Goal: Information Seeking & Learning: Learn about a topic

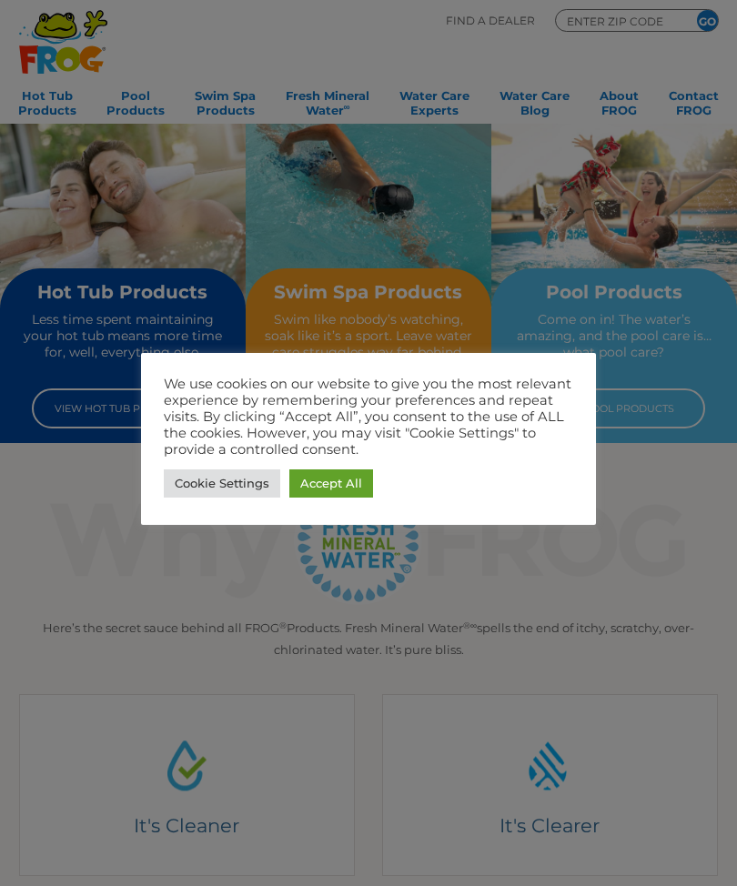
click at [346, 471] on link "Accept All" at bounding box center [331, 483] width 84 height 28
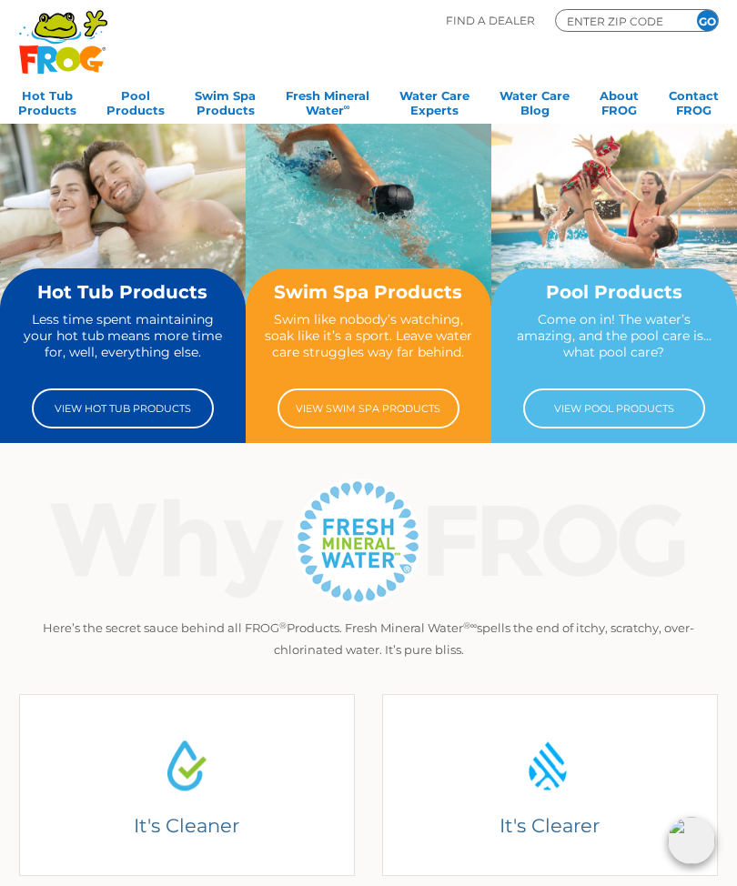
click at [654, 306] on div "Pool Products Come on in! The water’s amazing, and the pool care is… what pool …" at bounding box center [613, 355] width 213 height 146
click at [635, 407] on link "View Pool Products" at bounding box center [614, 408] width 182 height 40
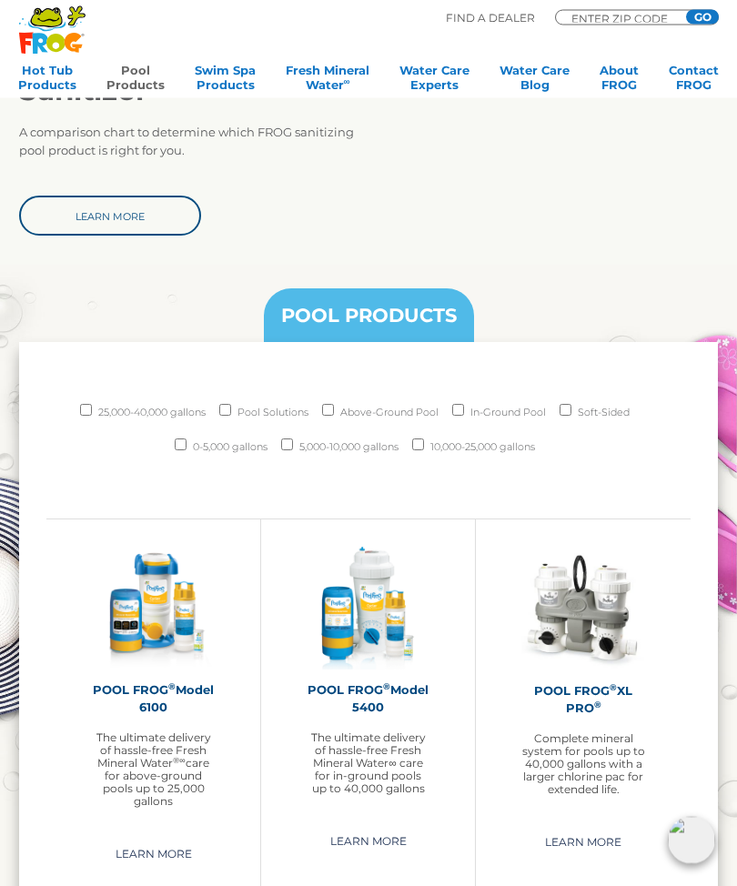
scroll to position [1444, 0]
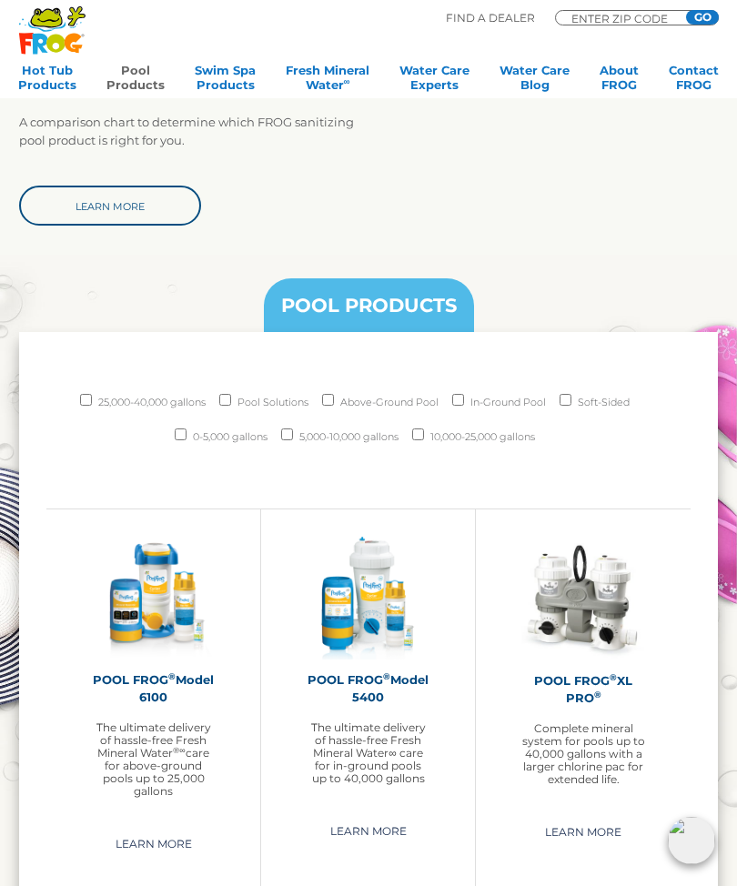
click at [175, 839] on link "Learn More" at bounding box center [154, 843] width 118 height 29
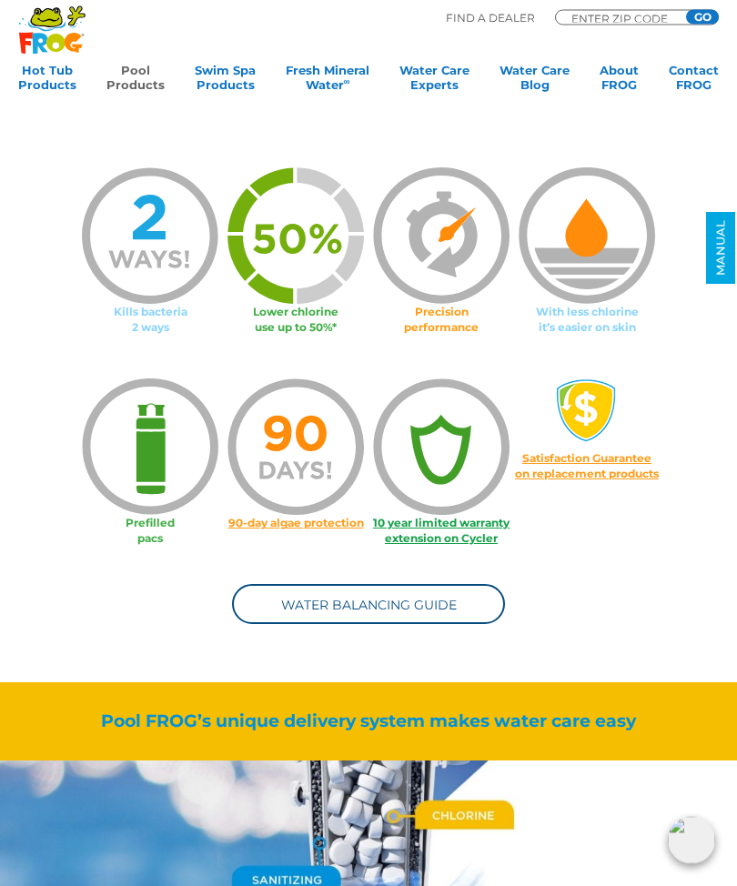
scroll to position [865, 0]
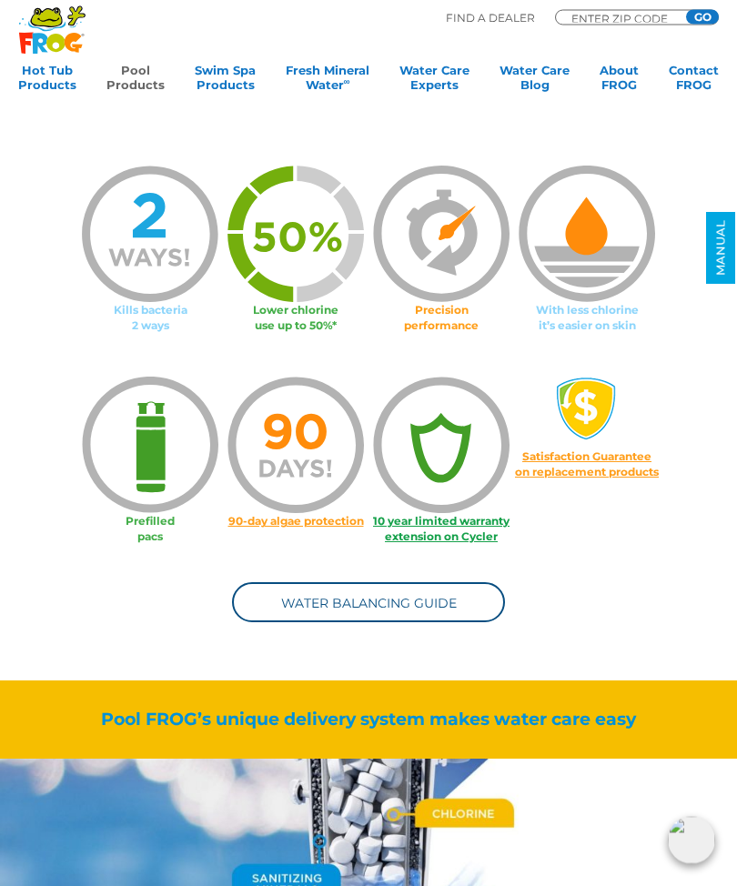
click at [157, 452] on img at bounding box center [150, 445] width 136 height 136
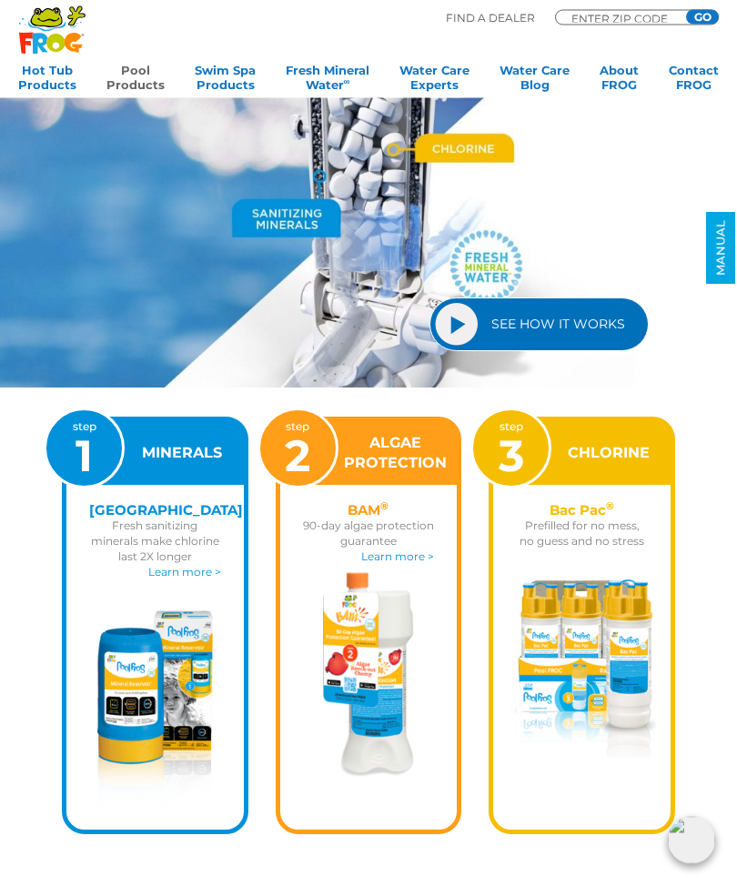
scroll to position [1531, 0]
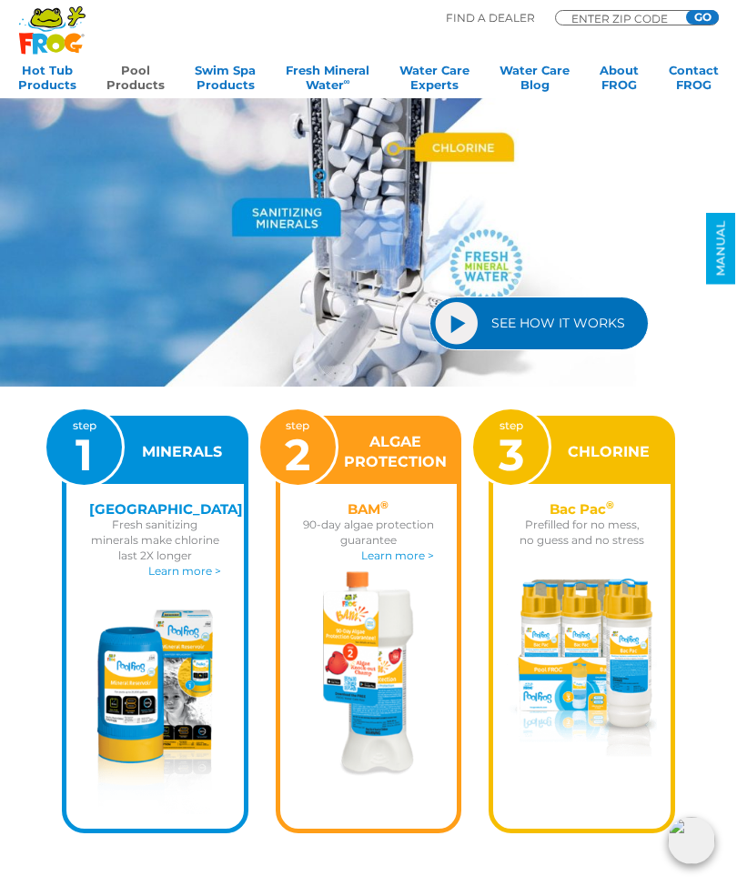
click at [615, 655] on img at bounding box center [582, 667] width 150 height 178
click at [592, 653] on img at bounding box center [582, 667] width 150 height 178
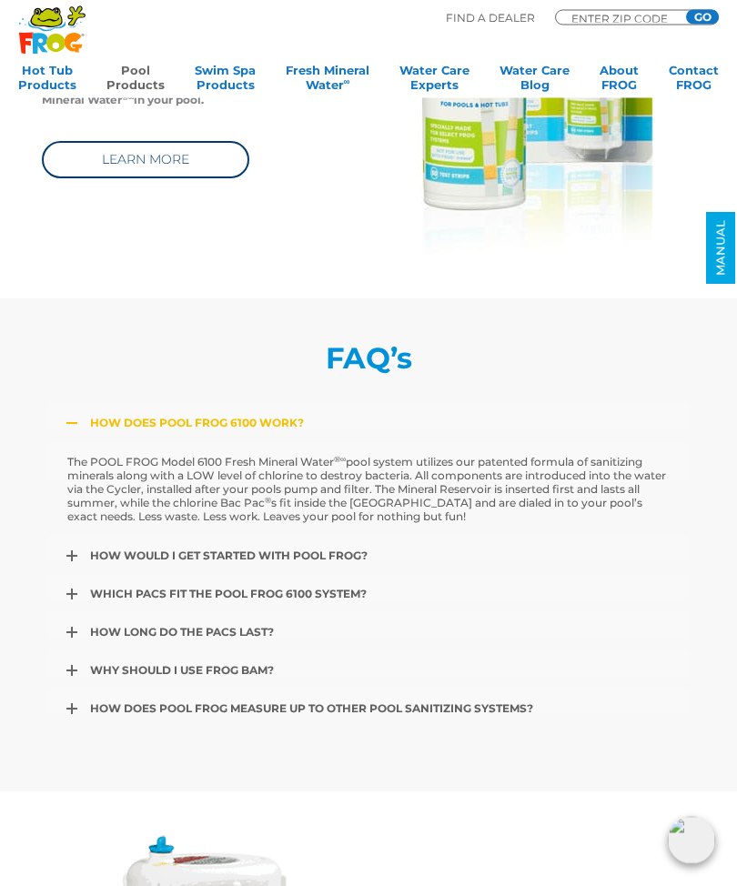
scroll to position [4558, 0]
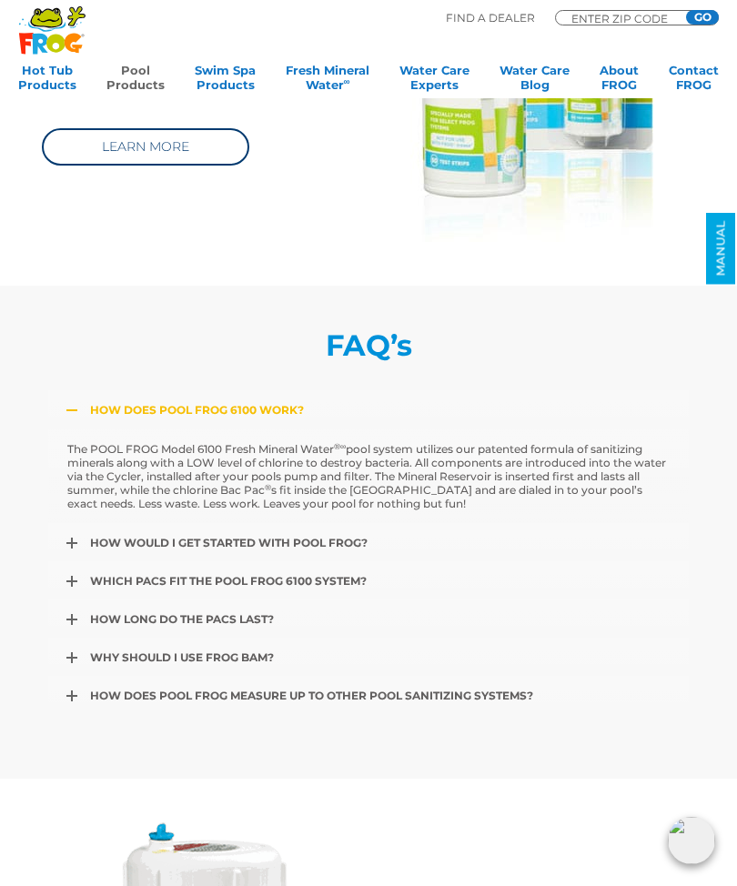
click at [219, 626] on span "How long do the pacs last?" at bounding box center [182, 619] width 184 height 14
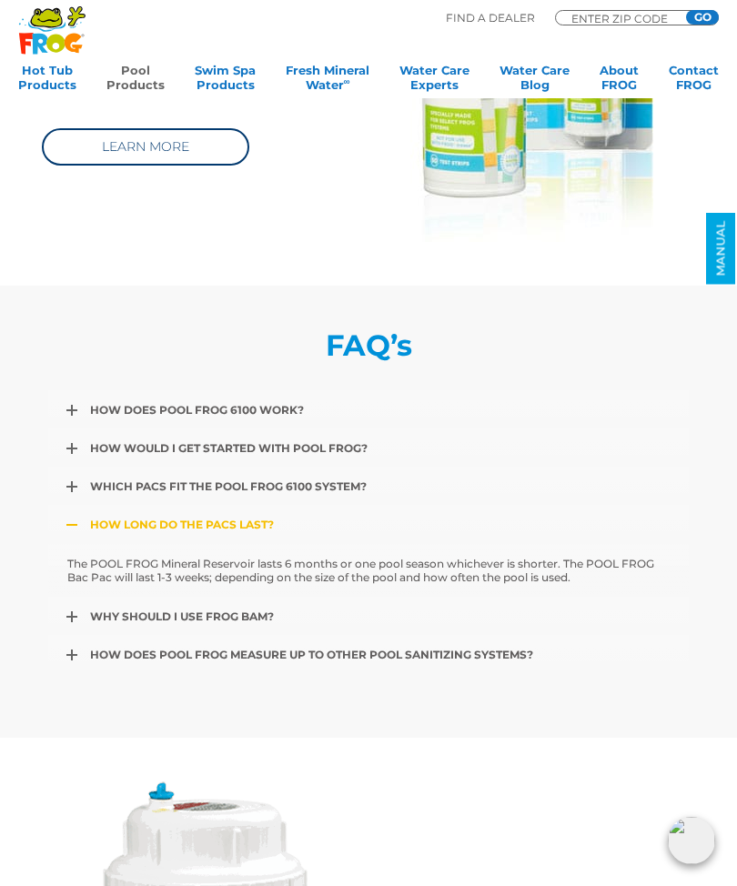
click at [266, 410] on span "How does Pool FROG 6100 work?" at bounding box center [197, 410] width 214 height 14
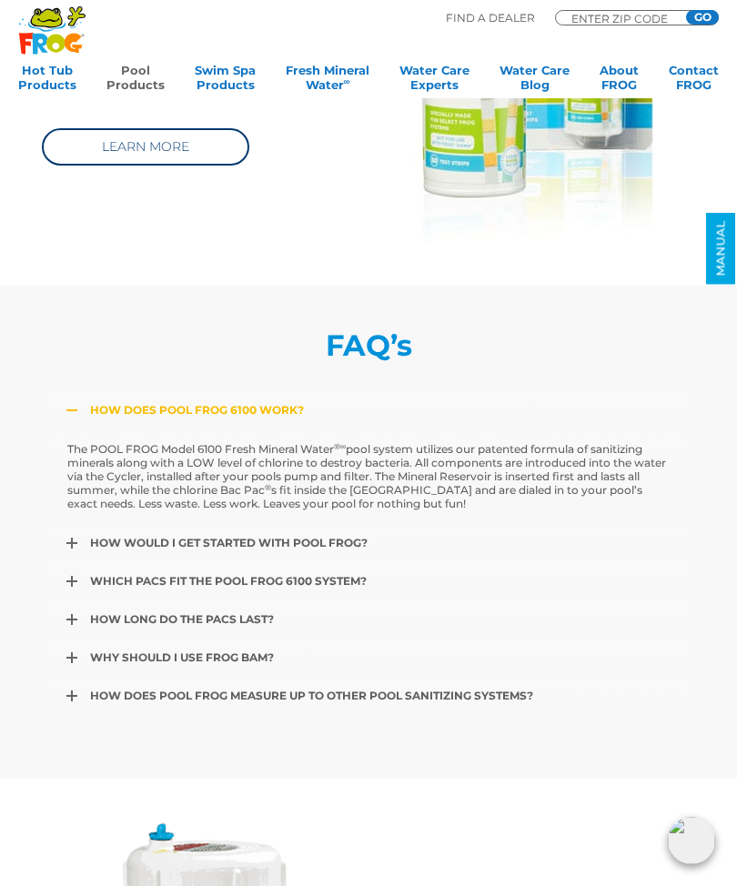
click at [336, 595] on link "Which pacs fit the POOL FROG 6100 system?" at bounding box center [368, 580] width 640 height 39
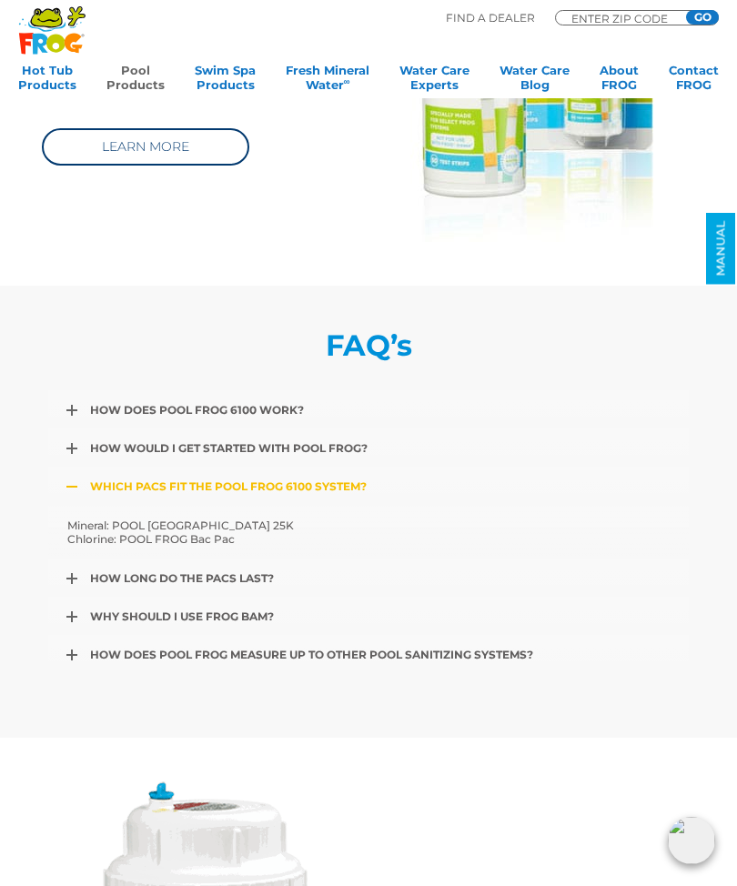
click at [264, 595] on link "How long do the pacs last?" at bounding box center [368, 577] width 640 height 39
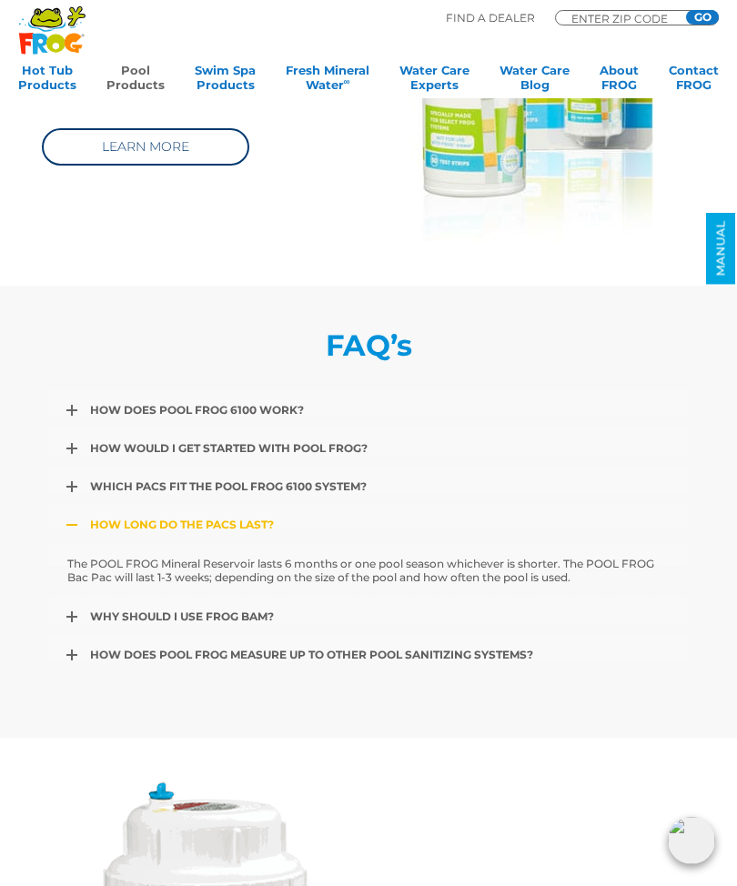
click at [256, 623] on span "Why should I use FROG BAM?" at bounding box center [182, 616] width 184 height 14
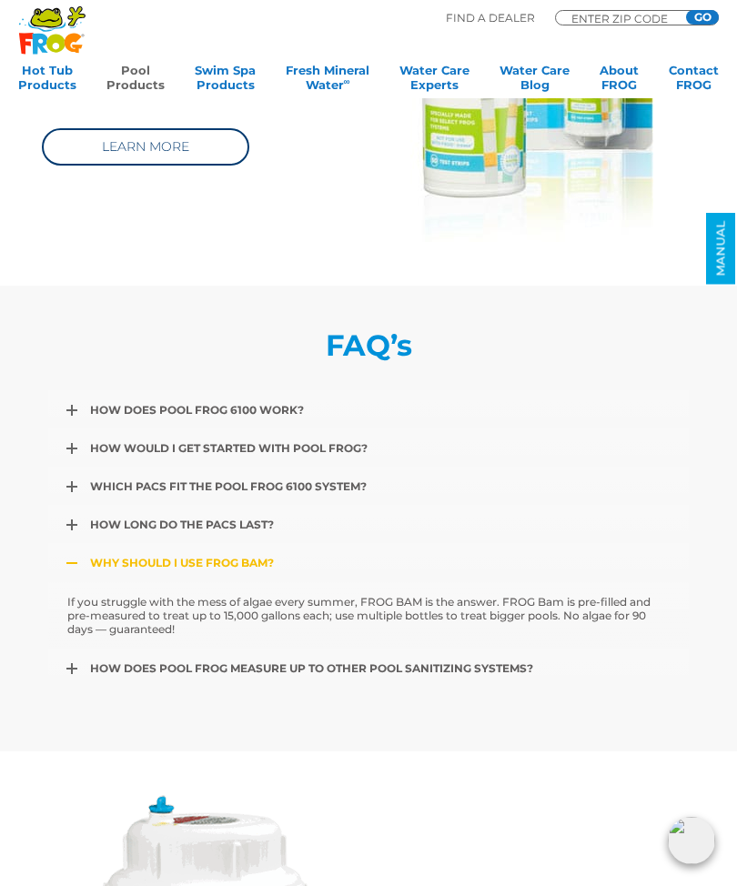
click at [256, 416] on span "How does Pool FROG 6100 work?" at bounding box center [197, 410] width 214 height 14
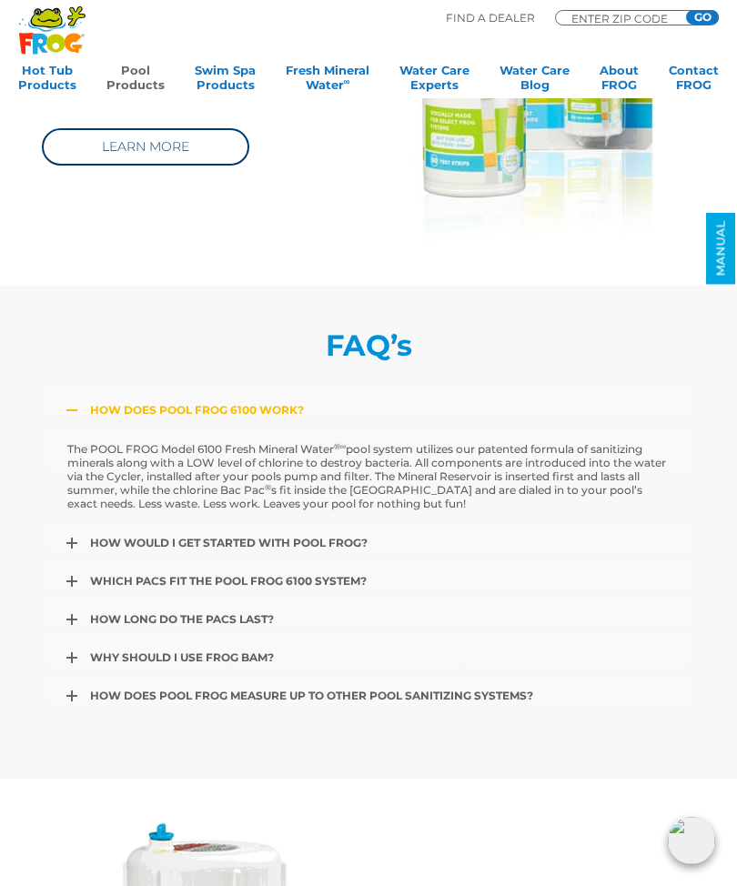
scroll to position [4357, 0]
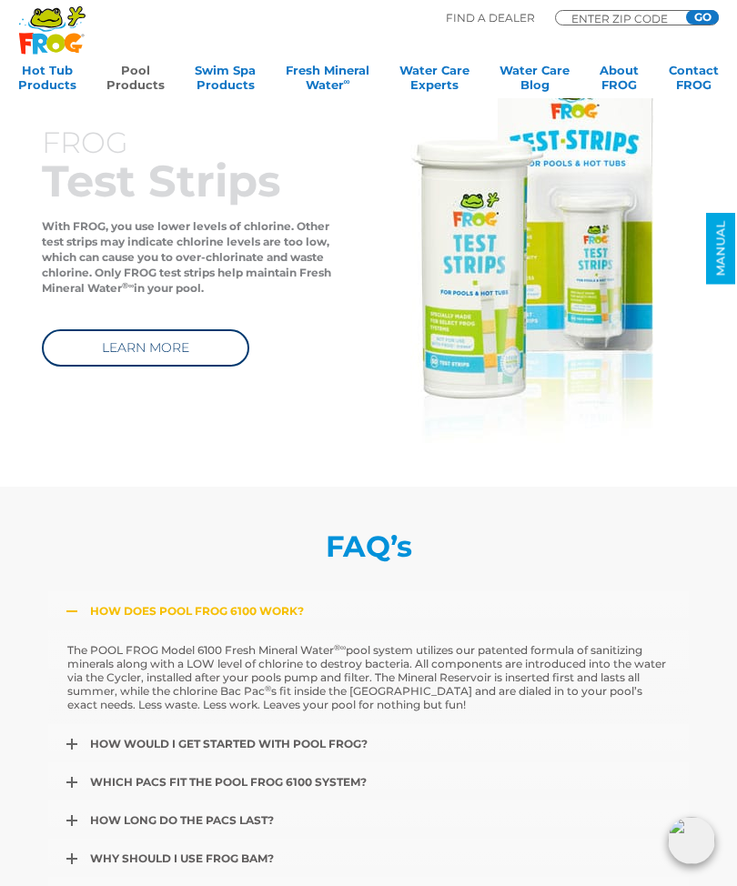
click at [133, 64] on link "Pool Products" at bounding box center [135, 81] width 58 height 36
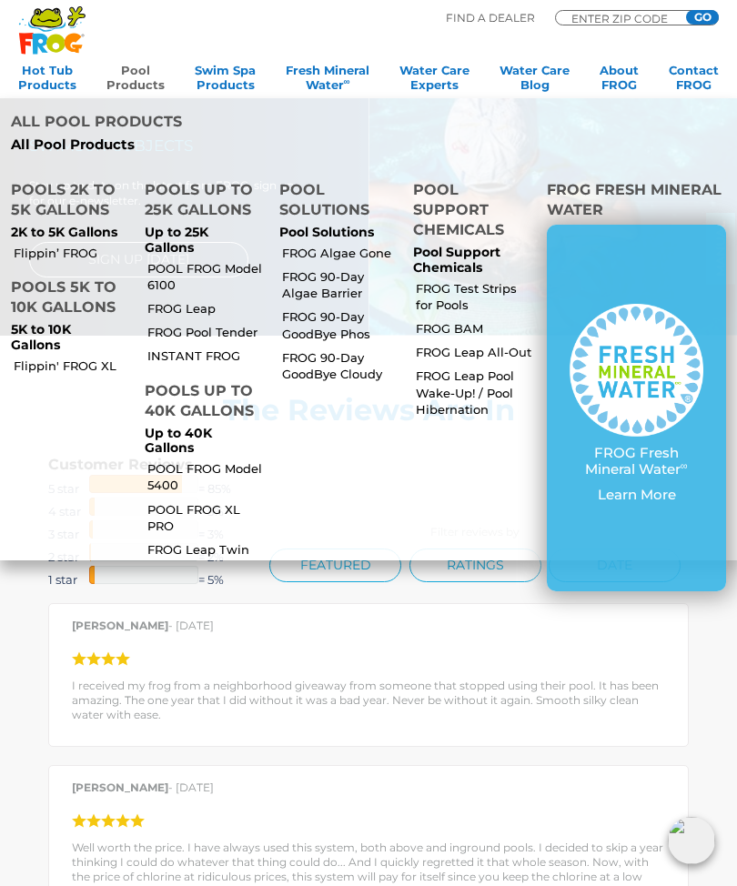
scroll to position [2392, 0]
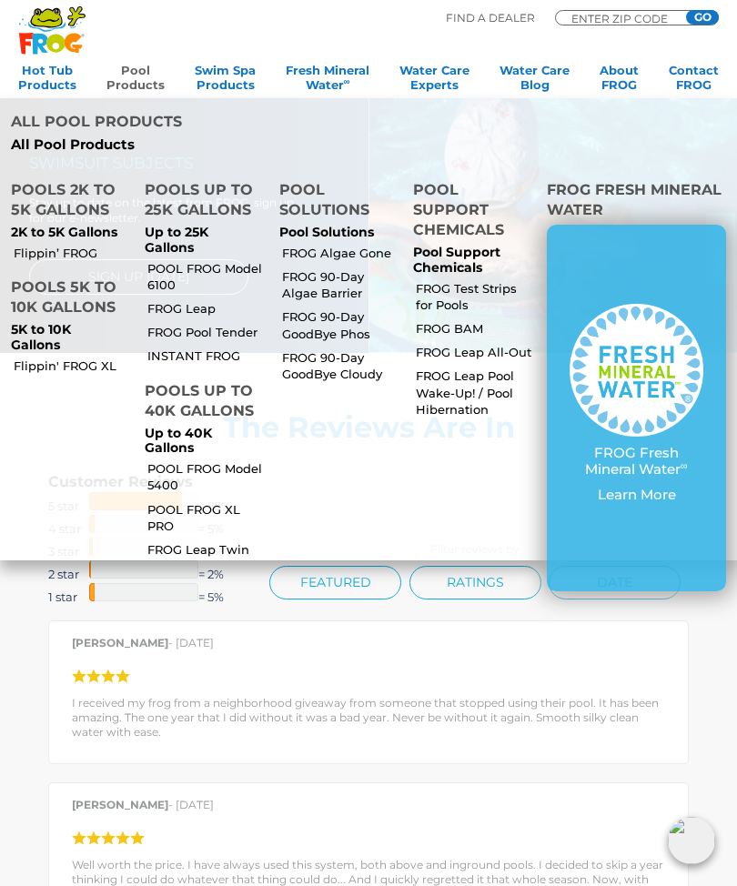
click at [85, 245] on link "Flippin’ FROG" at bounding box center [71, 253] width 115 height 16
click at [94, 322] on p "5K to 10K Gallons" at bounding box center [67, 337] width 112 height 31
click at [72, 322] on p "5K to 10K Gallons" at bounding box center [67, 337] width 112 height 31
click at [92, 357] on link "Flippin' FROG XL" at bounding box center [71, 365] width 115 height 16
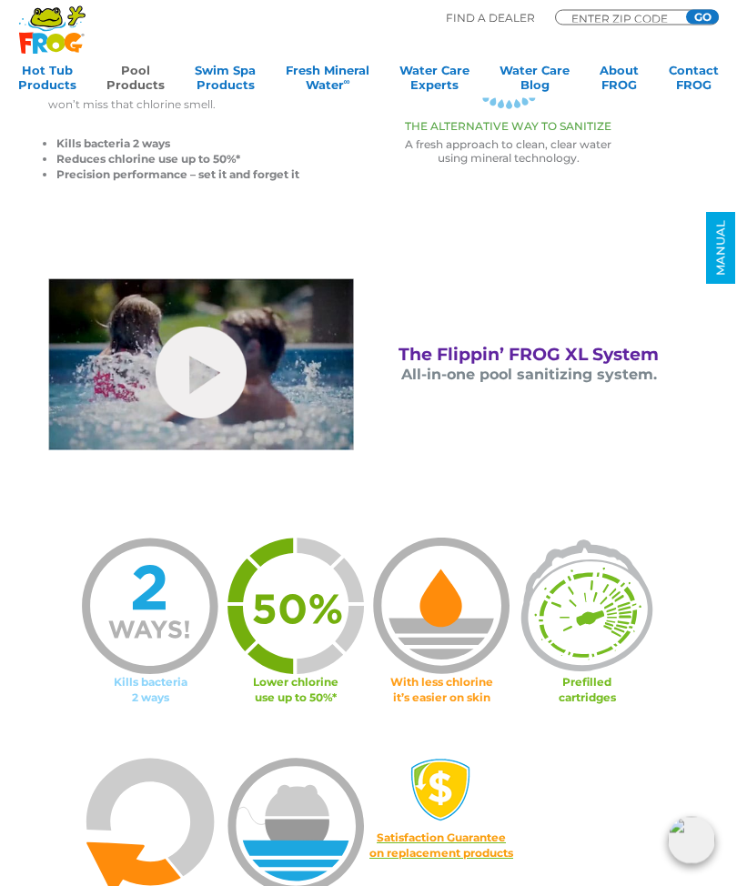
scroll to position [513, 0]
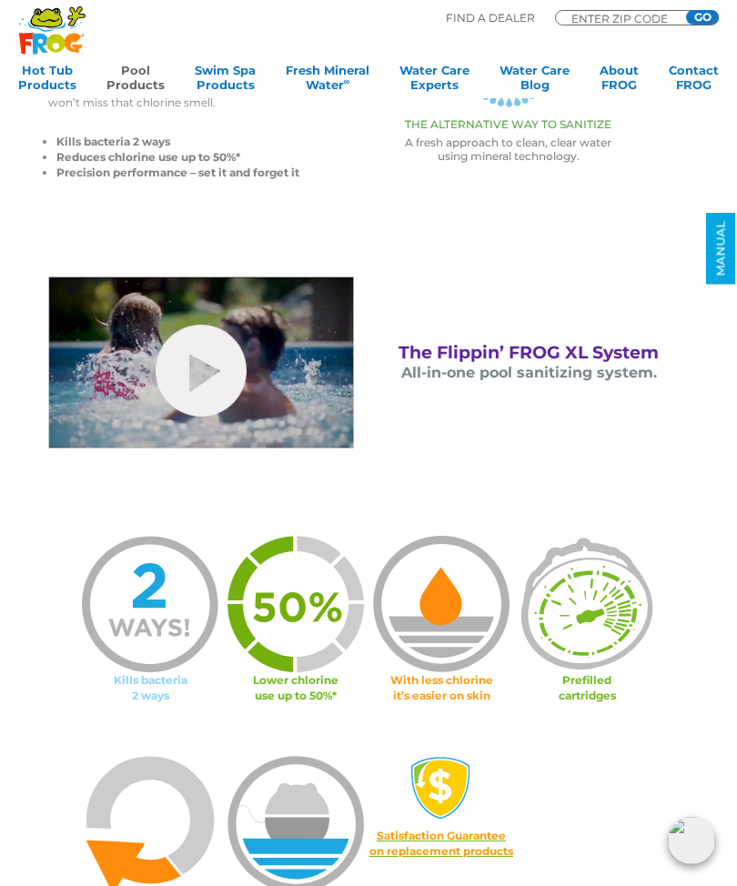
click at [299, 616] on img at bounding box center [295, 604] width 136 height 136
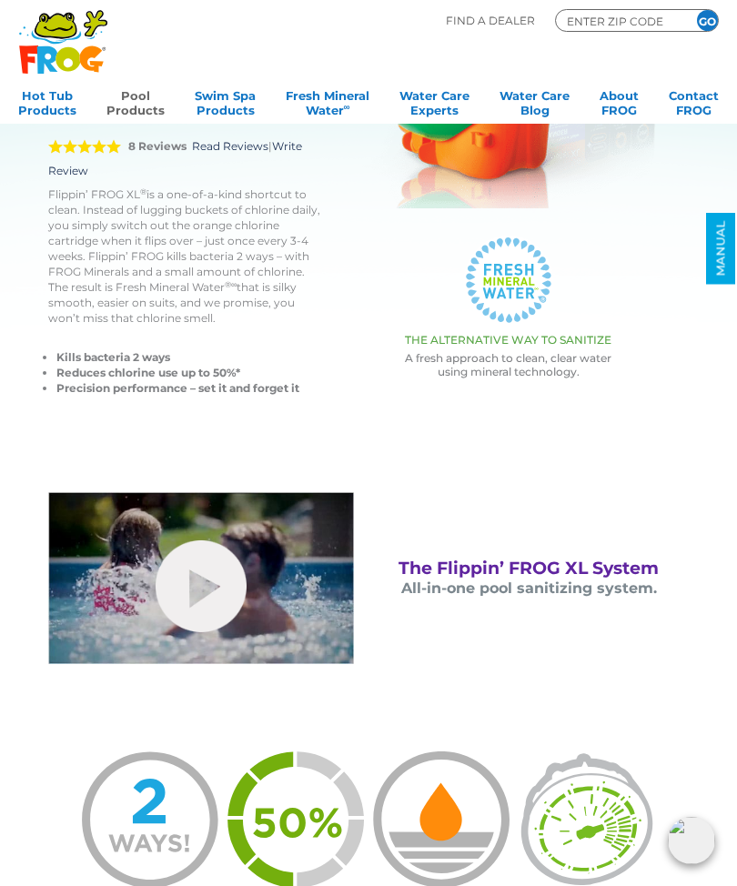
scroll to position [0, 0]
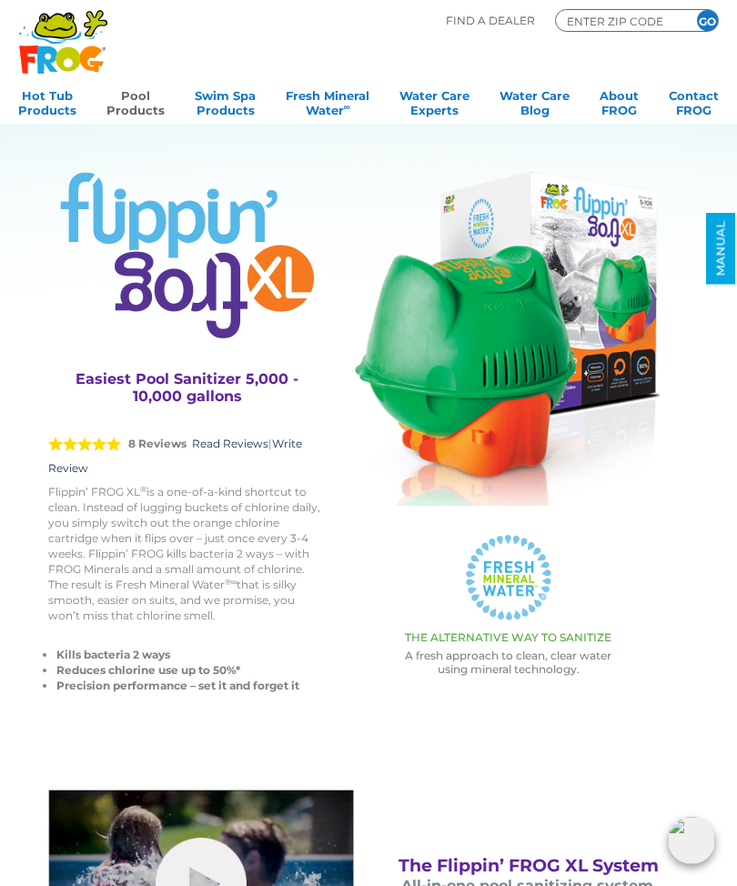
click at [144, 100] on link "Pool Products" at bounding box center [135, 101] width 58 height 36
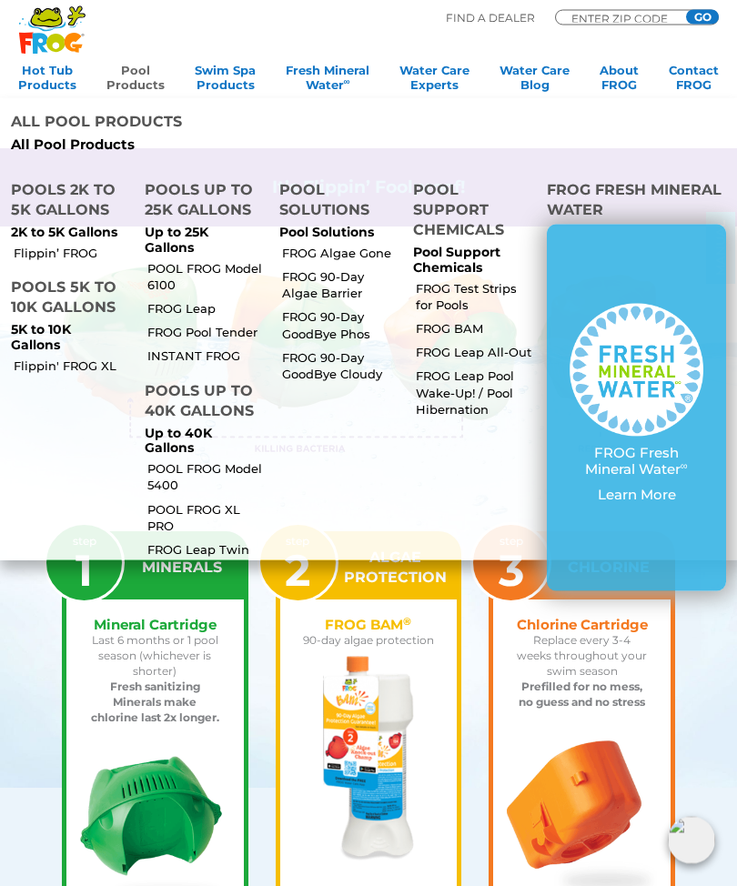
scroll to position [1431, 0]
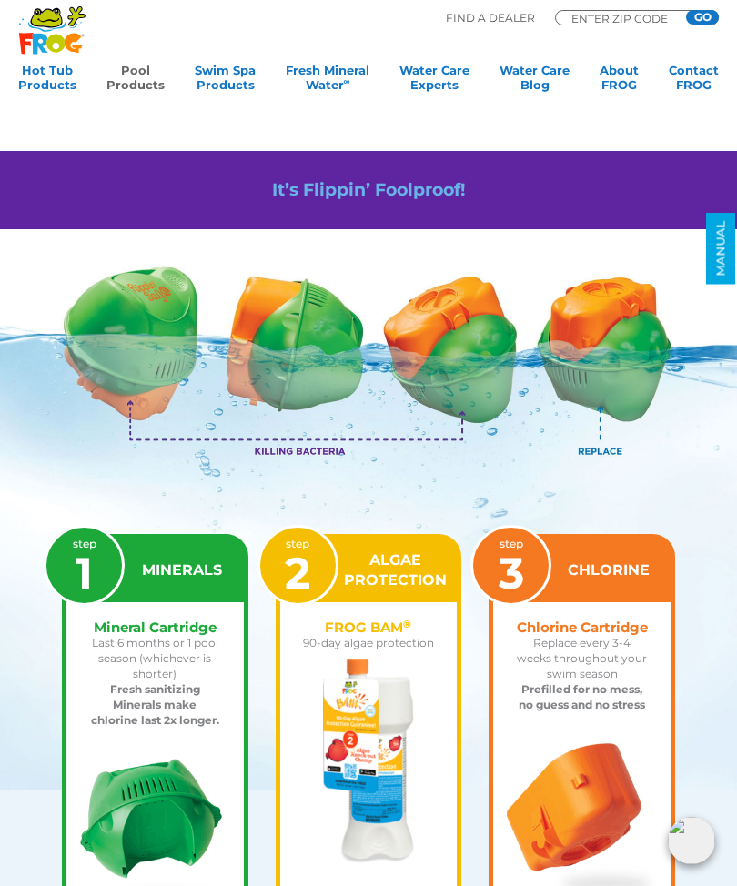
click at [601, 711] on strong "Prefilled for no mess, no guess and no stress" at bounding box center [581, 696] width 126 height 29
click at [611, 634] on h4 "Chlorine Cartridge" at bounding box center [582, 626] width 132 height 15
click at [520, 575] on span "3" at bounding box center [510, 573] width 25 height 53
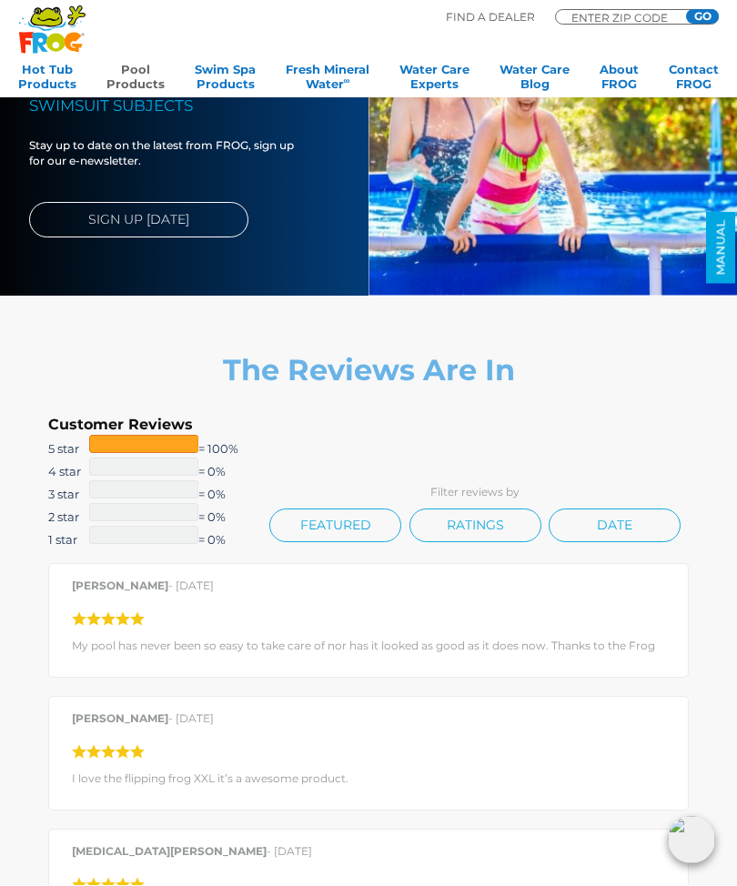
click at [664, 427] on div "Customer Reviews 5 star = 100% 4 star = 0% 3 star = 0% 2 star = 0% 1 star = 0% …" at bounding box center [368, 483] width 640 height 134
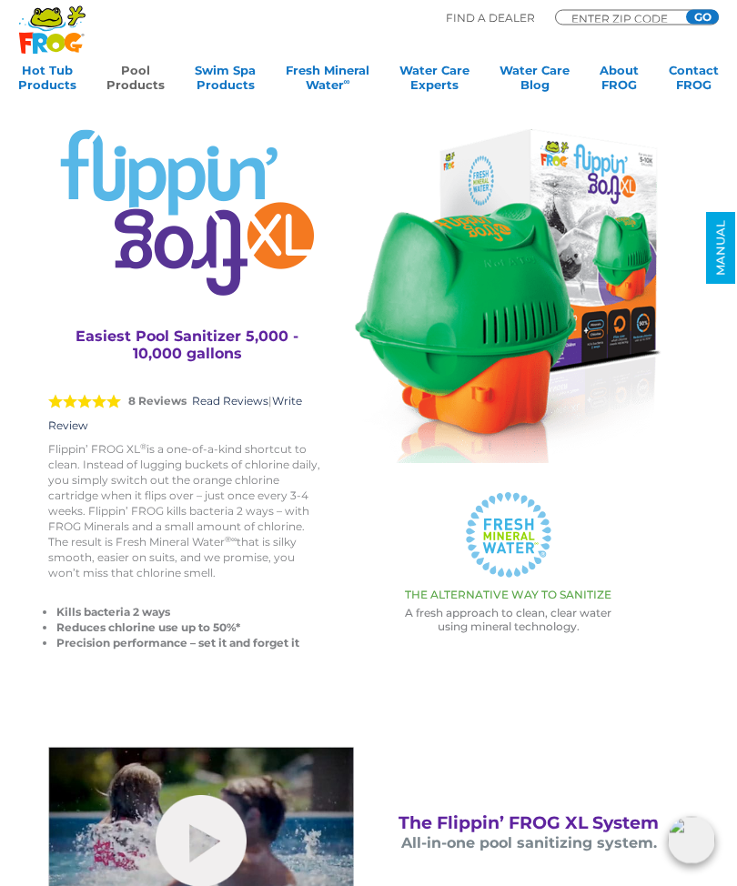
scroll to position [0, 0]
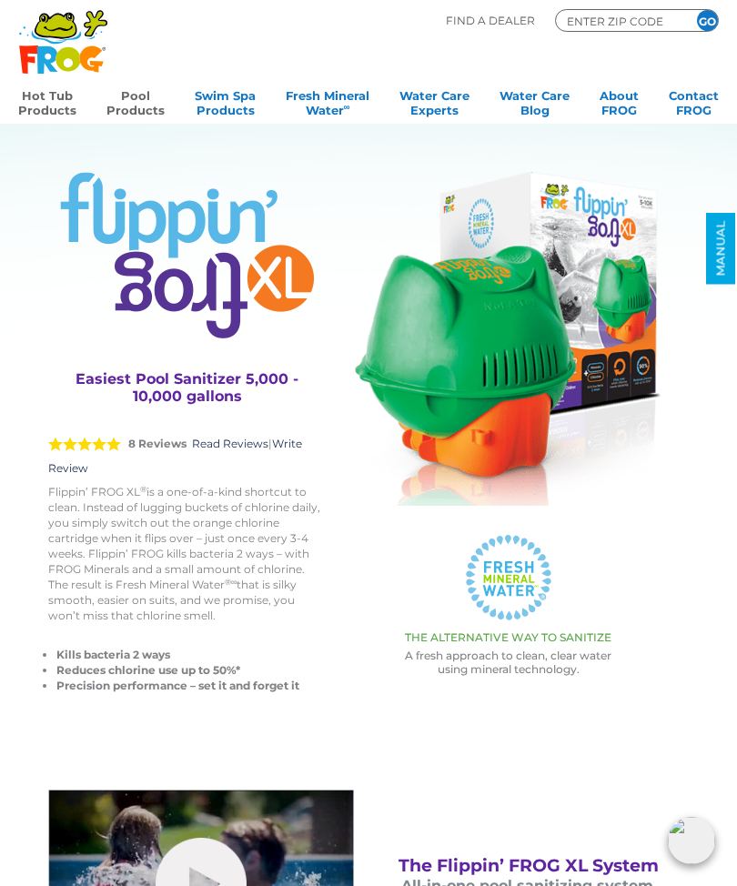
click at [56, 107] on link "Hot Tub Products" at bounding box center [47, 101] width 58 height 36
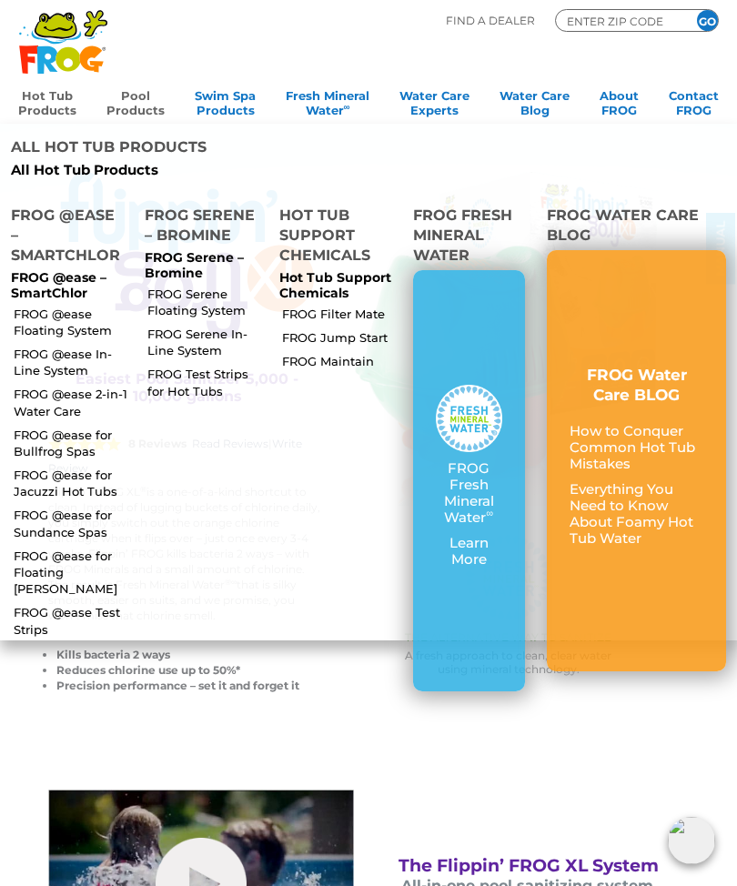
click at [77, 346] on link "FROG @ease In-Line System" at bounding box center [71, 362] width 115 height 33
click at [146, 98] on link "Pool Products" at bounding box center [135, 101] width 58 height 36
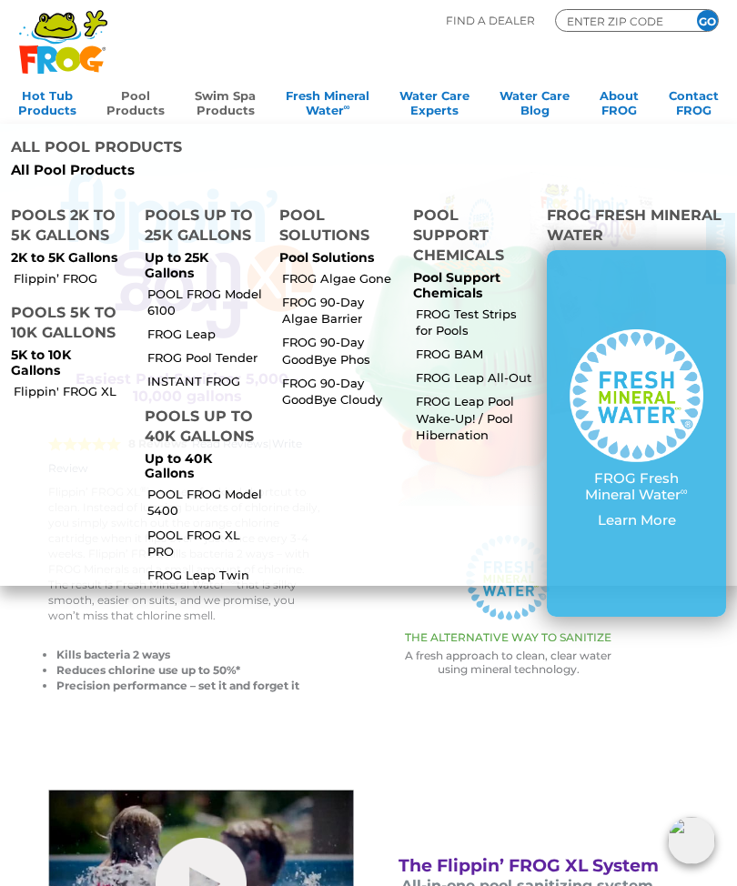
click at [223, 101] on link "Swim Spa Products" at bounding box center [225, 101] width 61 height 36
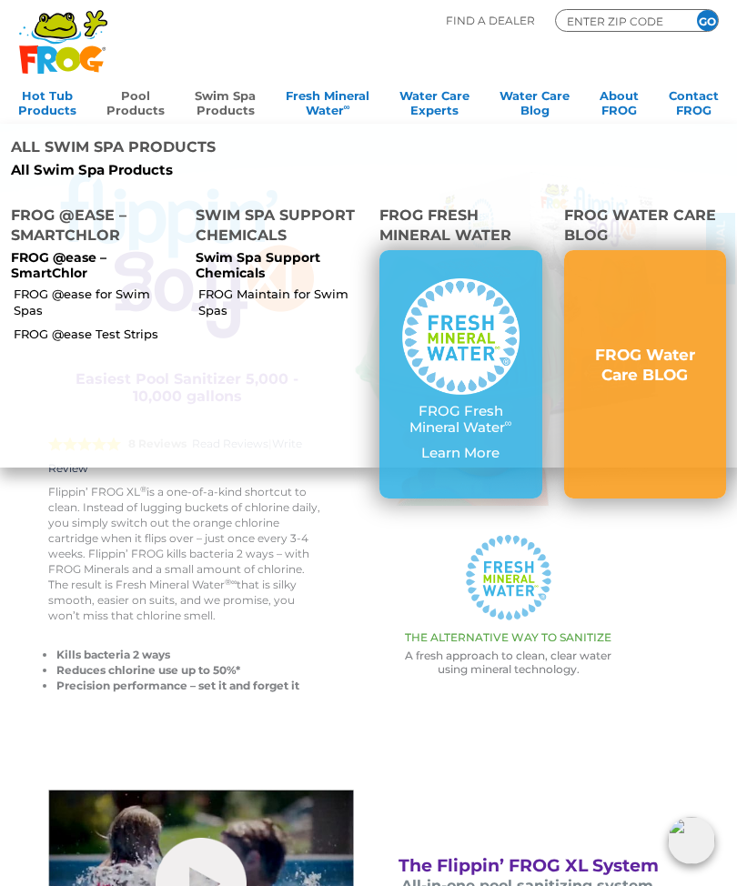
click at [85, 250] on p "FROG @ease – SmartChlor" at bounding box center [92, 265] width 163 height 31
click at [81, 250] on p "FROG @ease – SmartChlor" at bounding box center [92, 265] width 163 height 31
click at [55, 250] on p "FROG @ease – SmartChlor" at bounding box center [92, 265] width 163 height 31
click at [129, 162] on p "All Swim Spa Products" at bounding box center [183, 170] width 344 height 16
click at [120, 162] on p "All Swim Spa Products" at bounding box center [183, 170] width 344 height 16
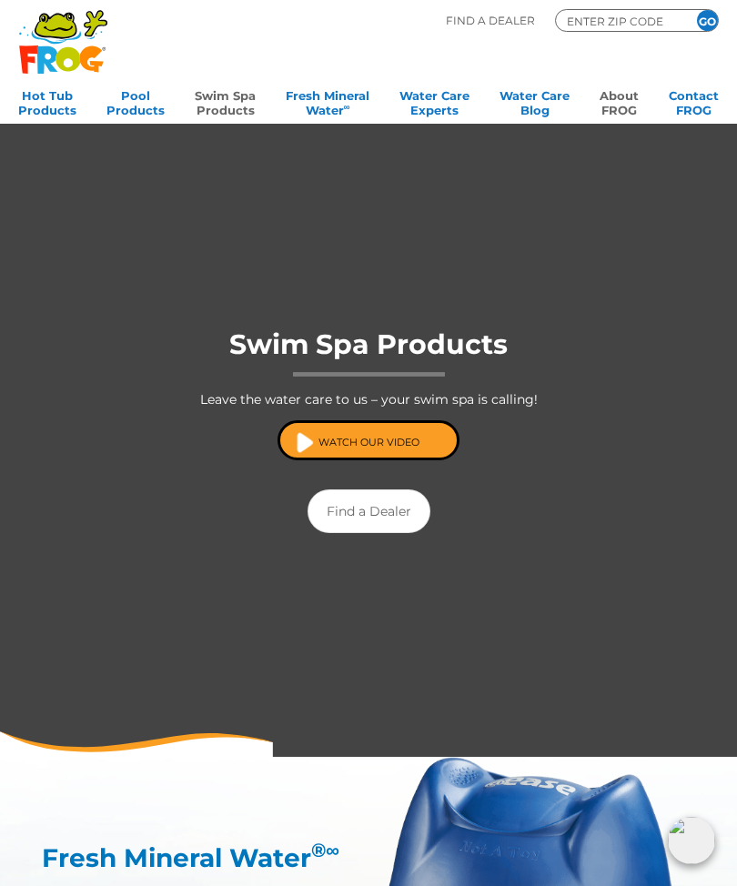
click at [613, 116] on link "About FROG" at bounding box center [618, 101] width 39 height 36
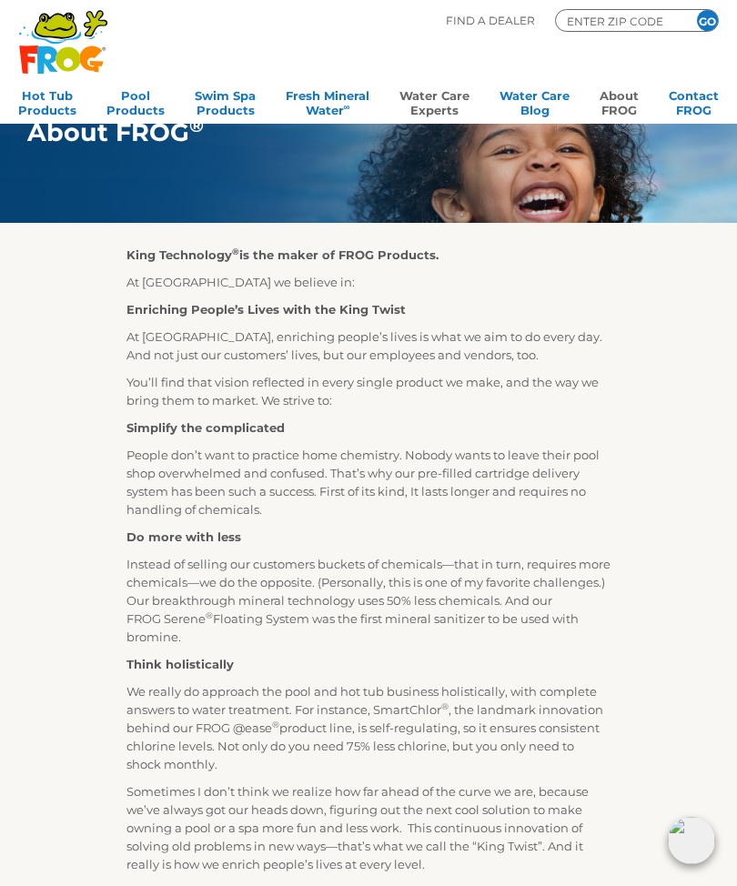
click at [439, 108] on link "Water Care Experts" at bounding box center [434, 101] width 70 height 36
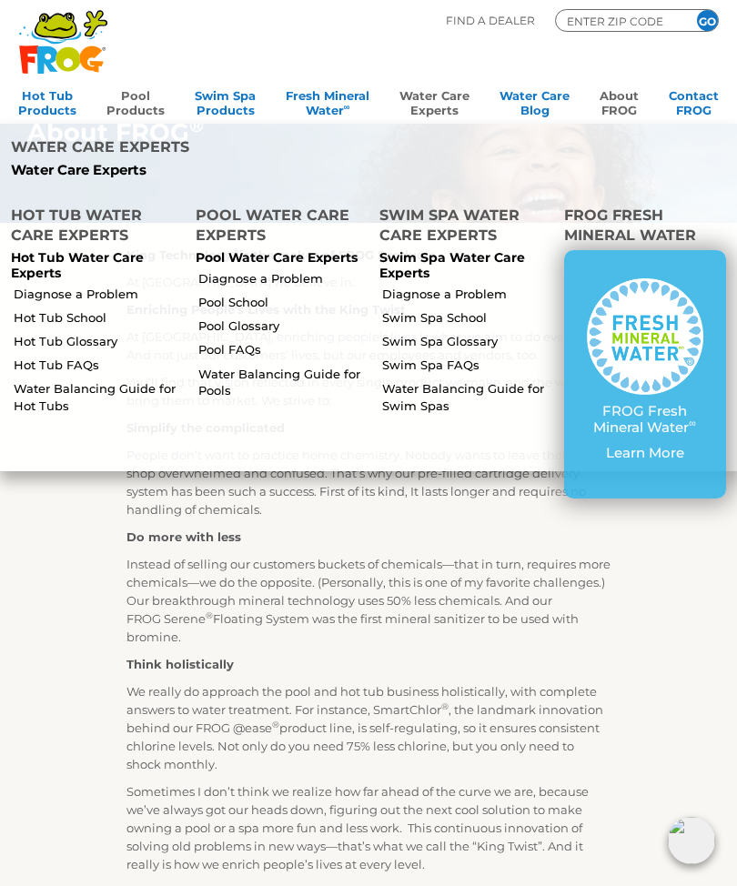
click at [140, 98] on link "Pool Products" at bounding box center [135, 101] width 58 height 36
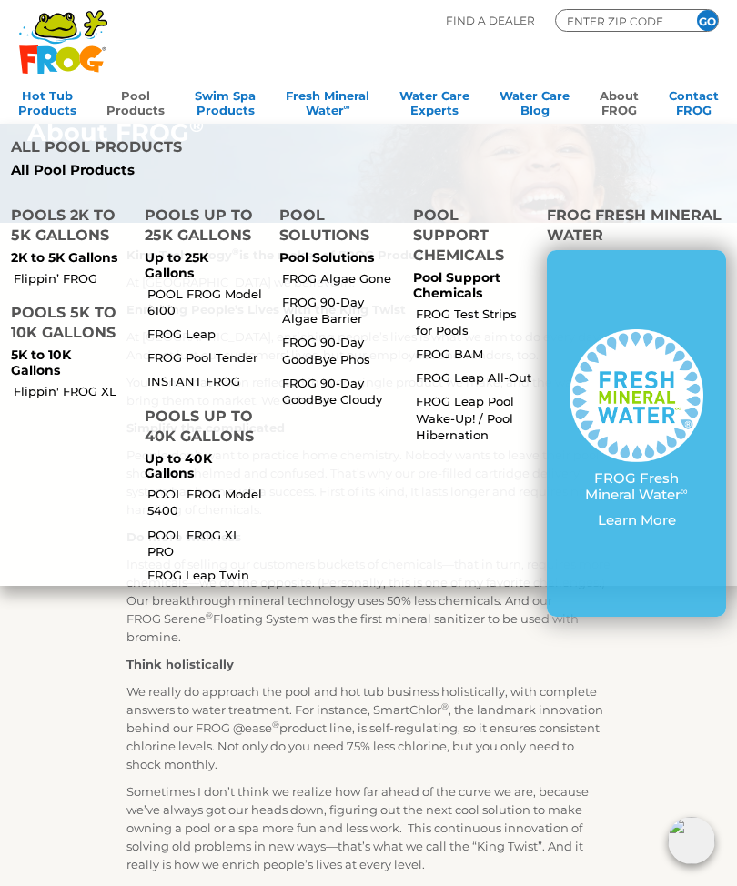
click at [73, 347] on p "5K to 10K Gallons" at bounding box center [67, 362] width 112 height 31
click at [66, 347] on p "5K to 10K Gallons" at bounding box center [67, 362] width 112 height 31
click at [699, 117] on link "Contact FROG" at bounding box center [693, 101] width 50 height 36
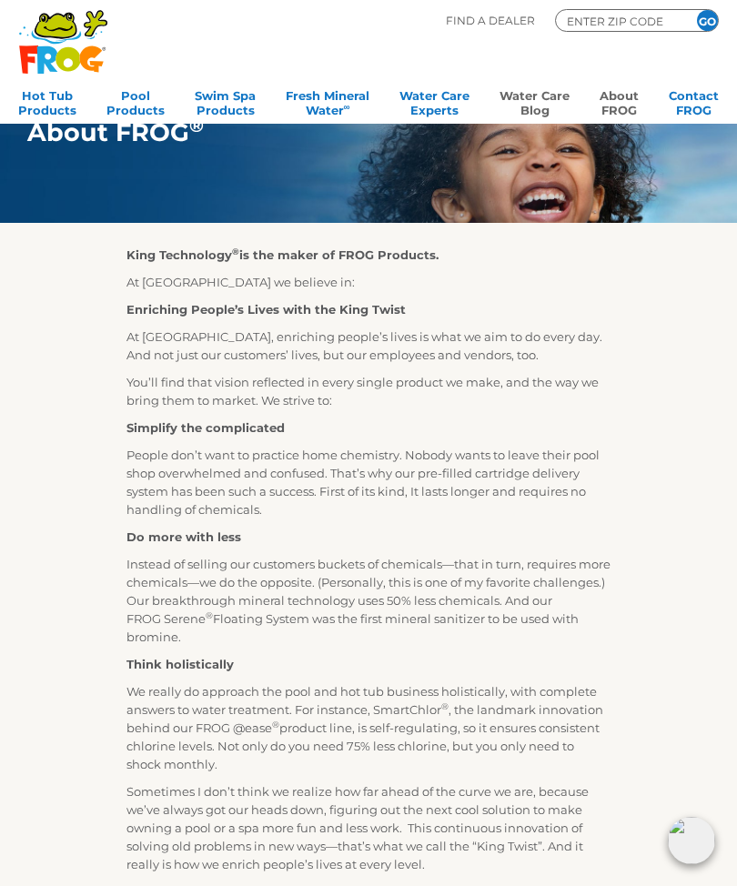
click at [548, 98] on link "Water Care Blog" at bounding box center [534, 101] width 70 height 36
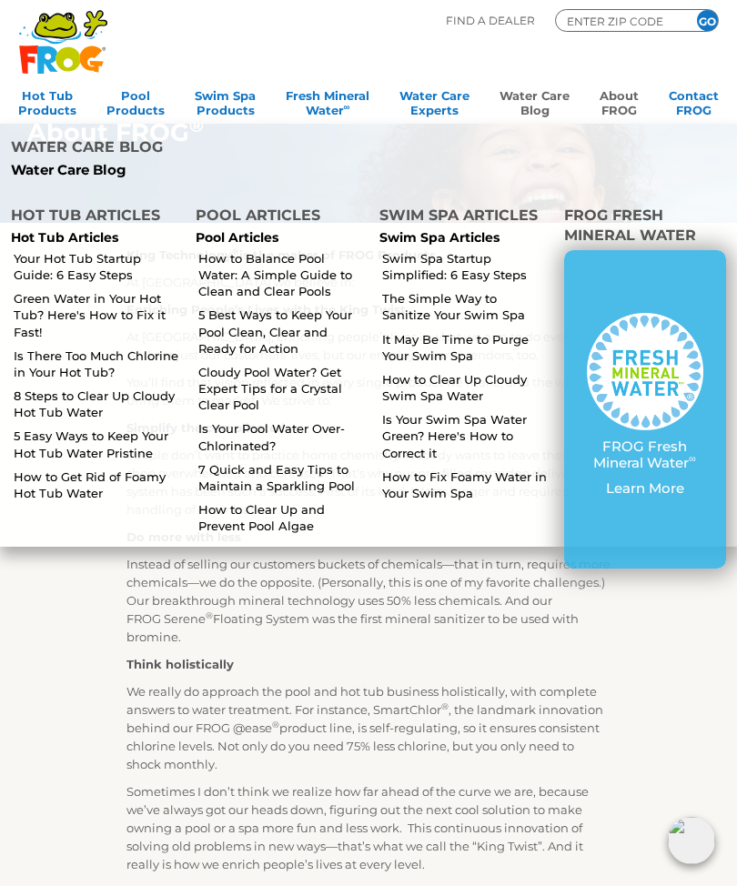
click at [286, 420] on link "Is Your Pool Water Over-Chlorinated?" at bounding box center [281, 436] width 166 height 33
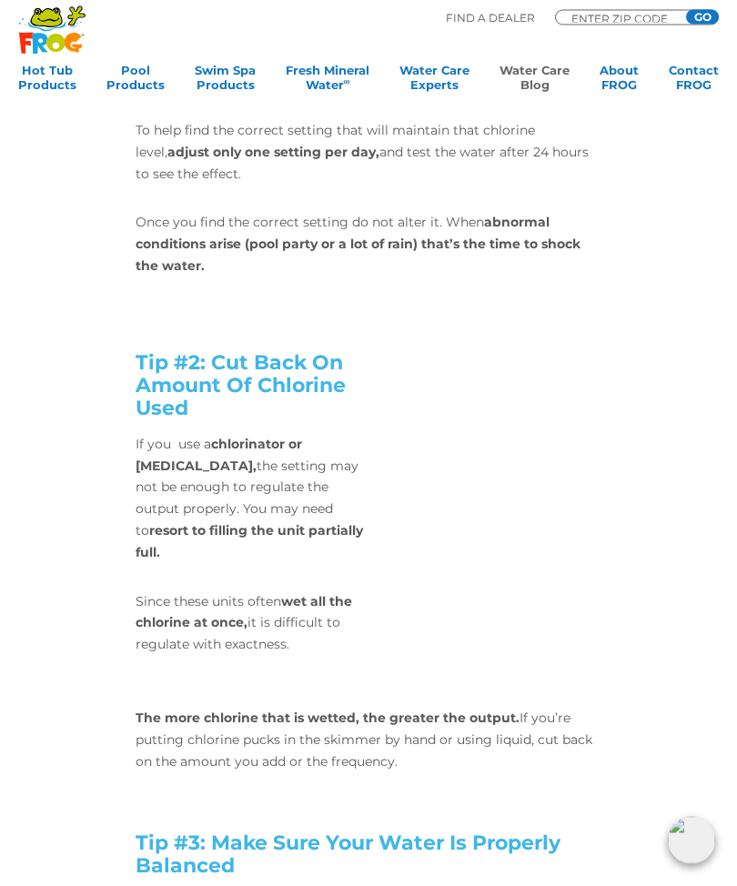
scroll to position [1505, 0]
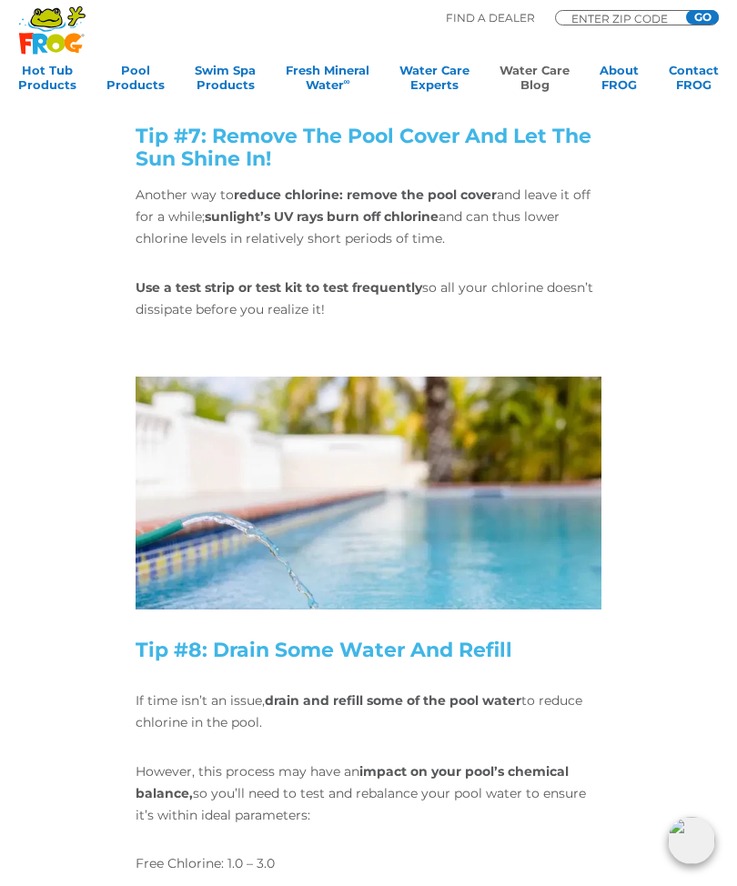
scroll to position [4124, 0]
